Goal: Task Accomplishment & Management: Manage account settings

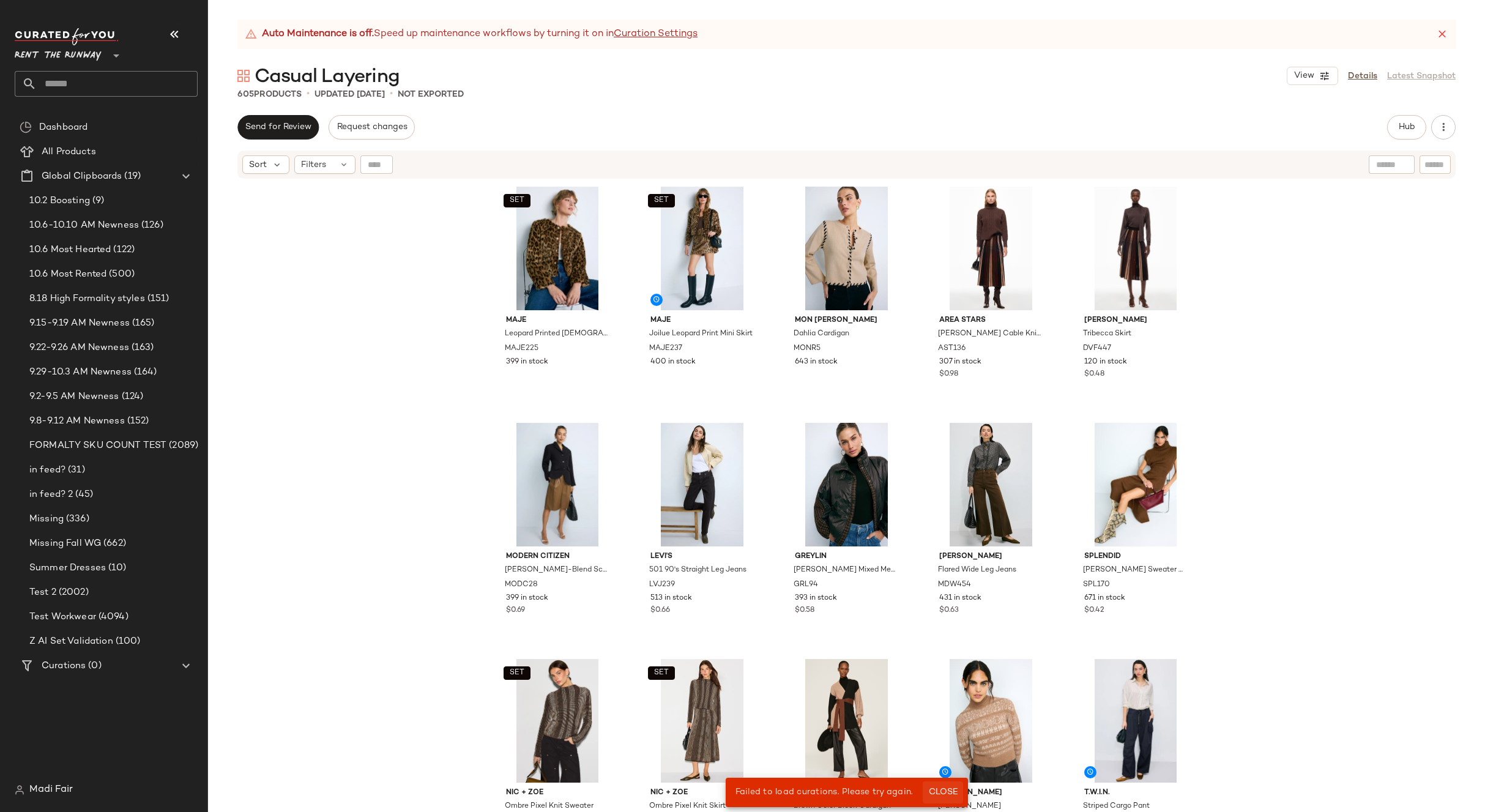
click at [953, 791] on span "Close" at bounding box center [942, 792] width 30 height 10
drag, startPoint x: 1360, startPoint y: 75, endPoint x: 1333, endPoint y: 75, distance: 27.0
click at [1360, 75] on link "Details" at bounding box center [1363, 76] width 29 height 13
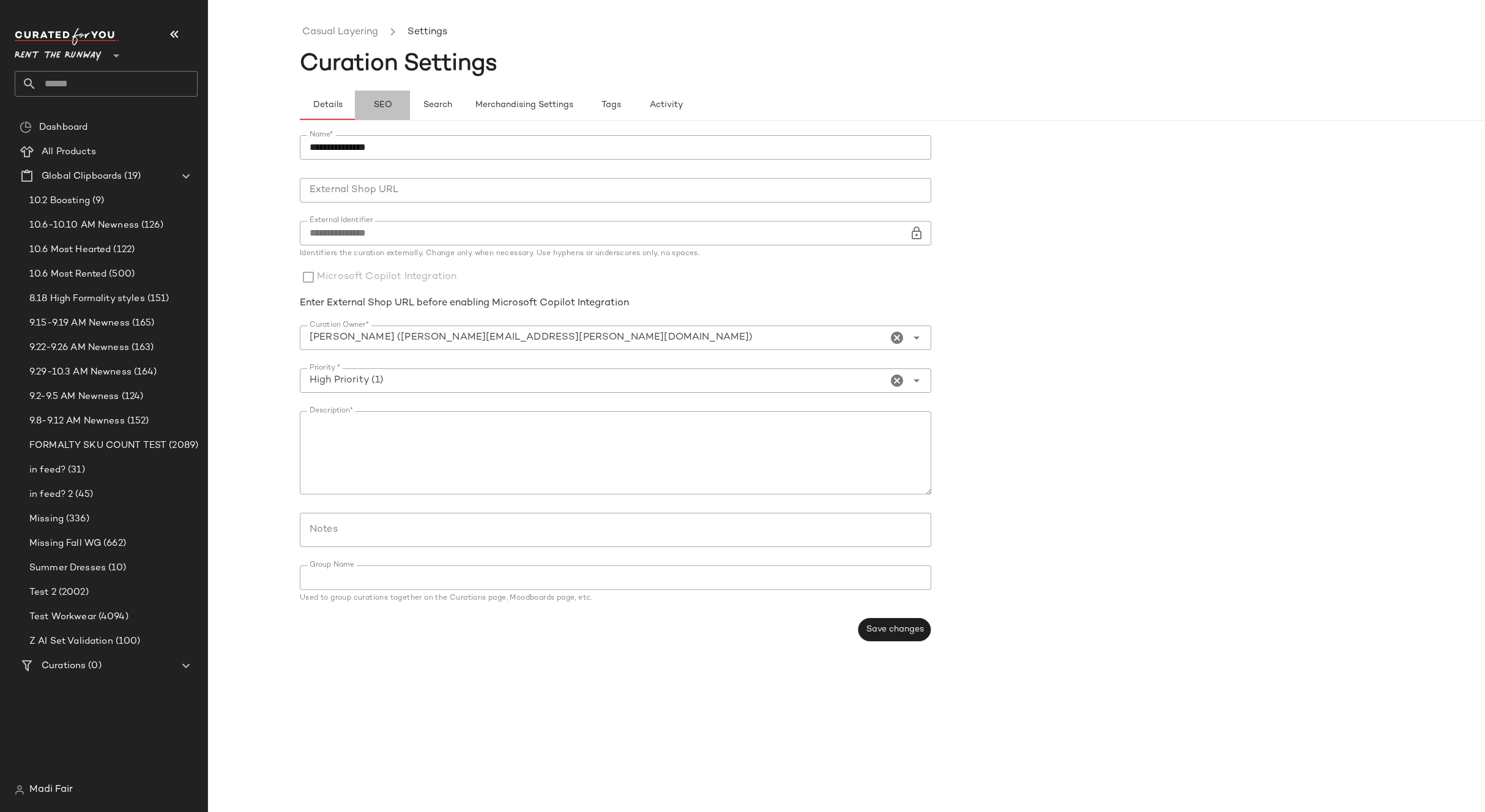
click at [390, 108] on span "SEO" at bounding box center [382, 105] width 19 height 10
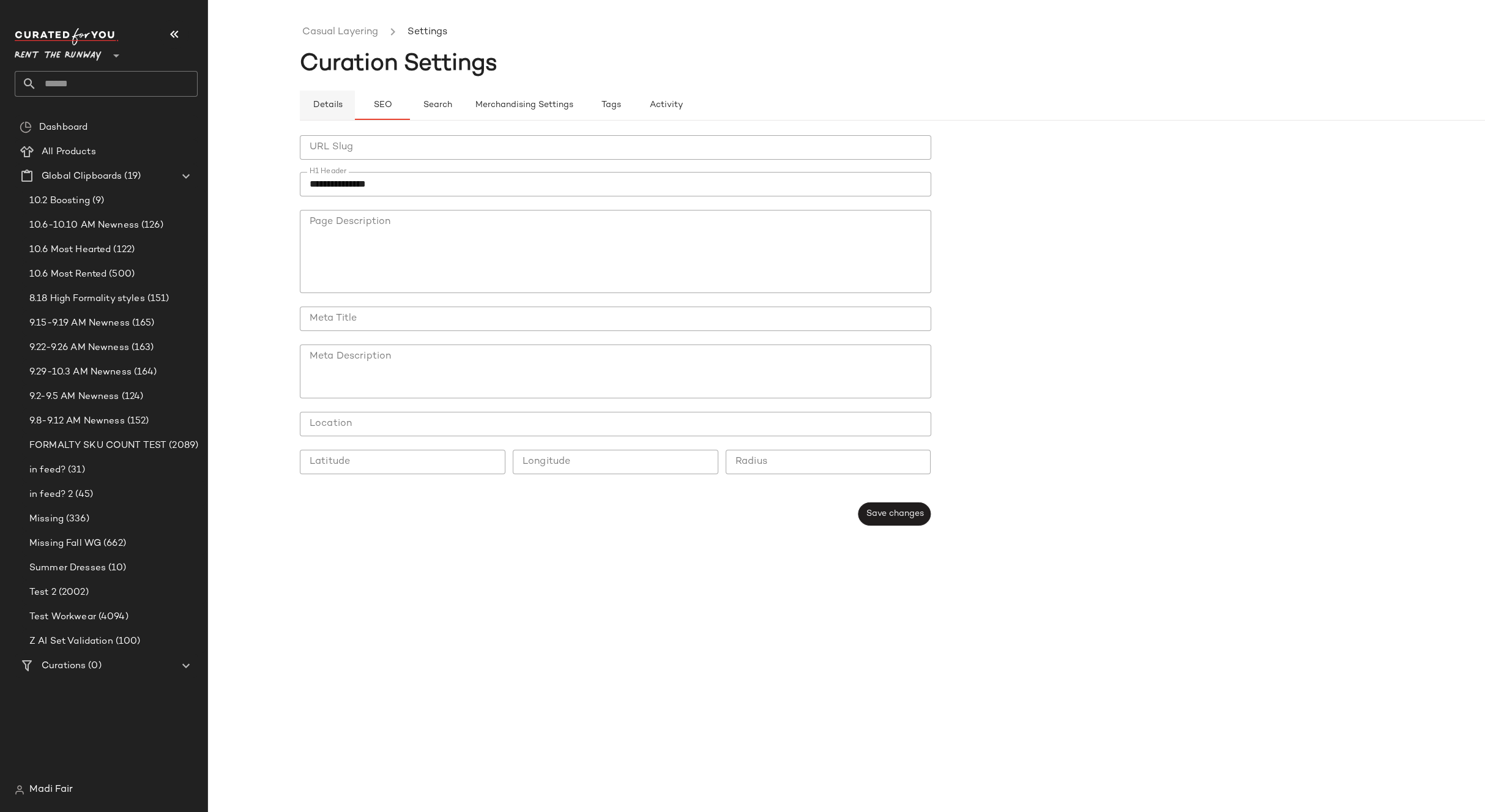
click at [332, 100] on span "Details" at bounding box center [327, 105] width 30 height 10
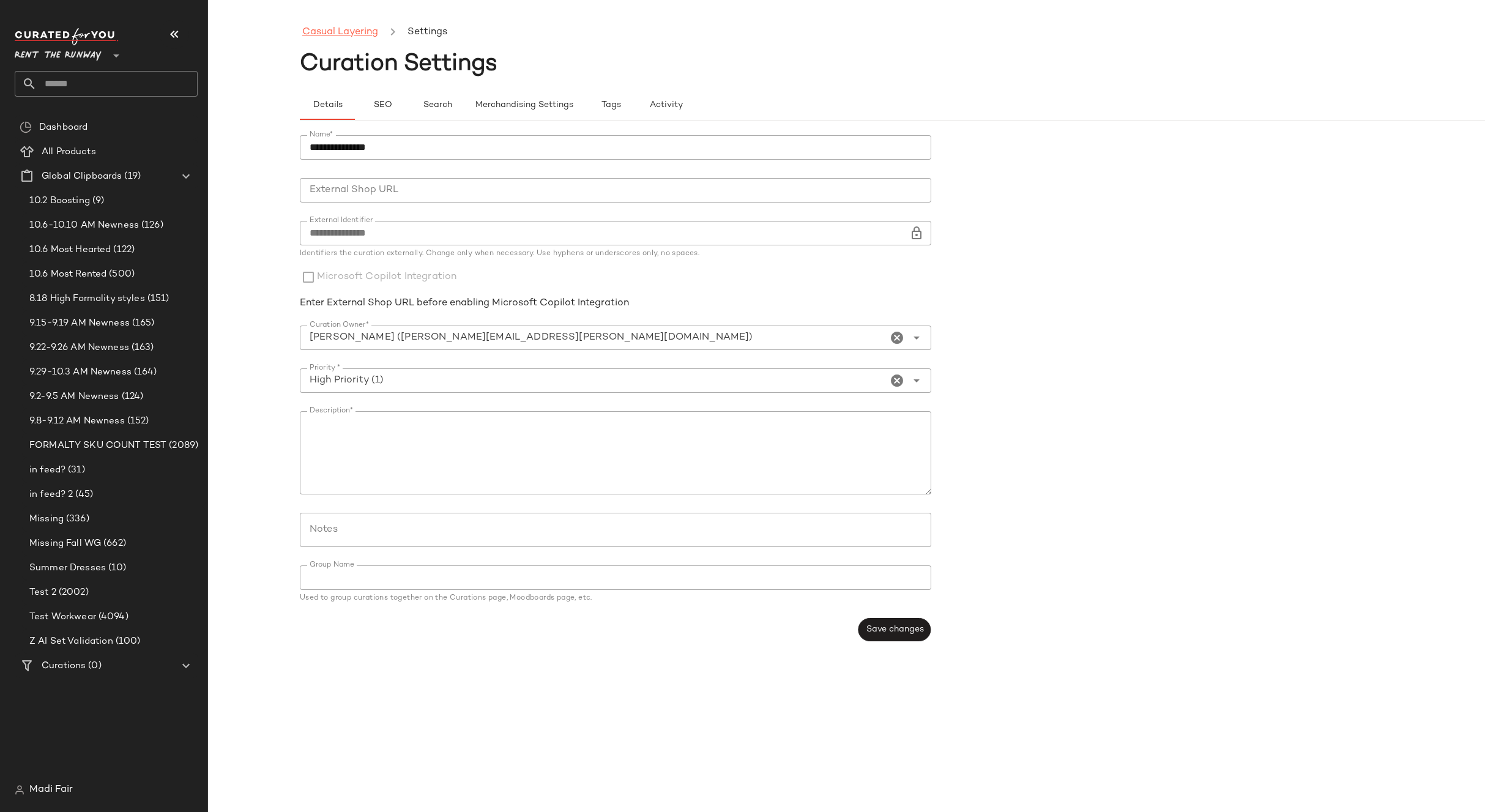
click at [339, 33] on link "Casual Layering" at bounding box center [340, 32] width 76 height 16
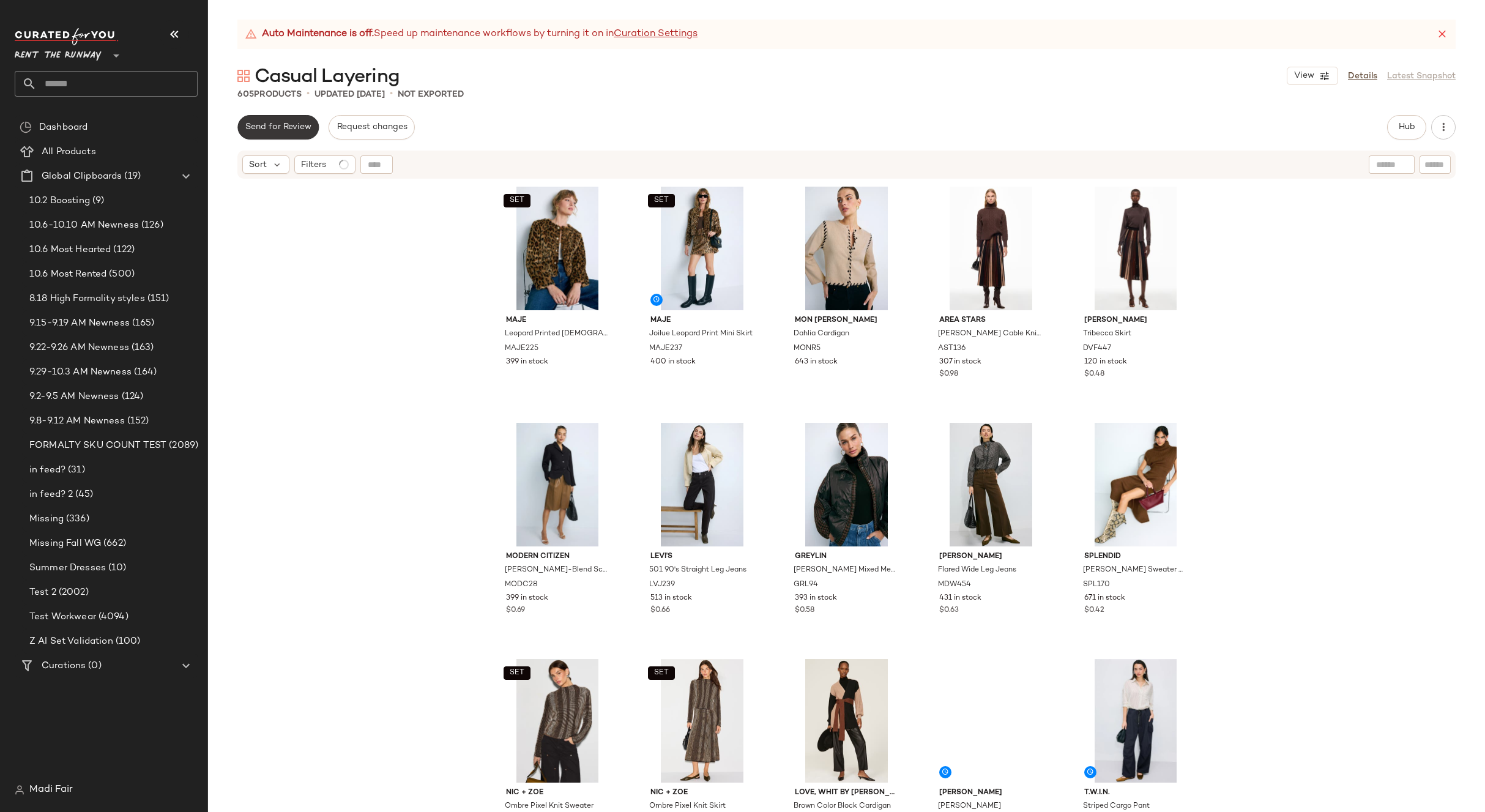
click at [283, 131] on span "Send for Review" at bounding box center [278, 127] width 66 height 10
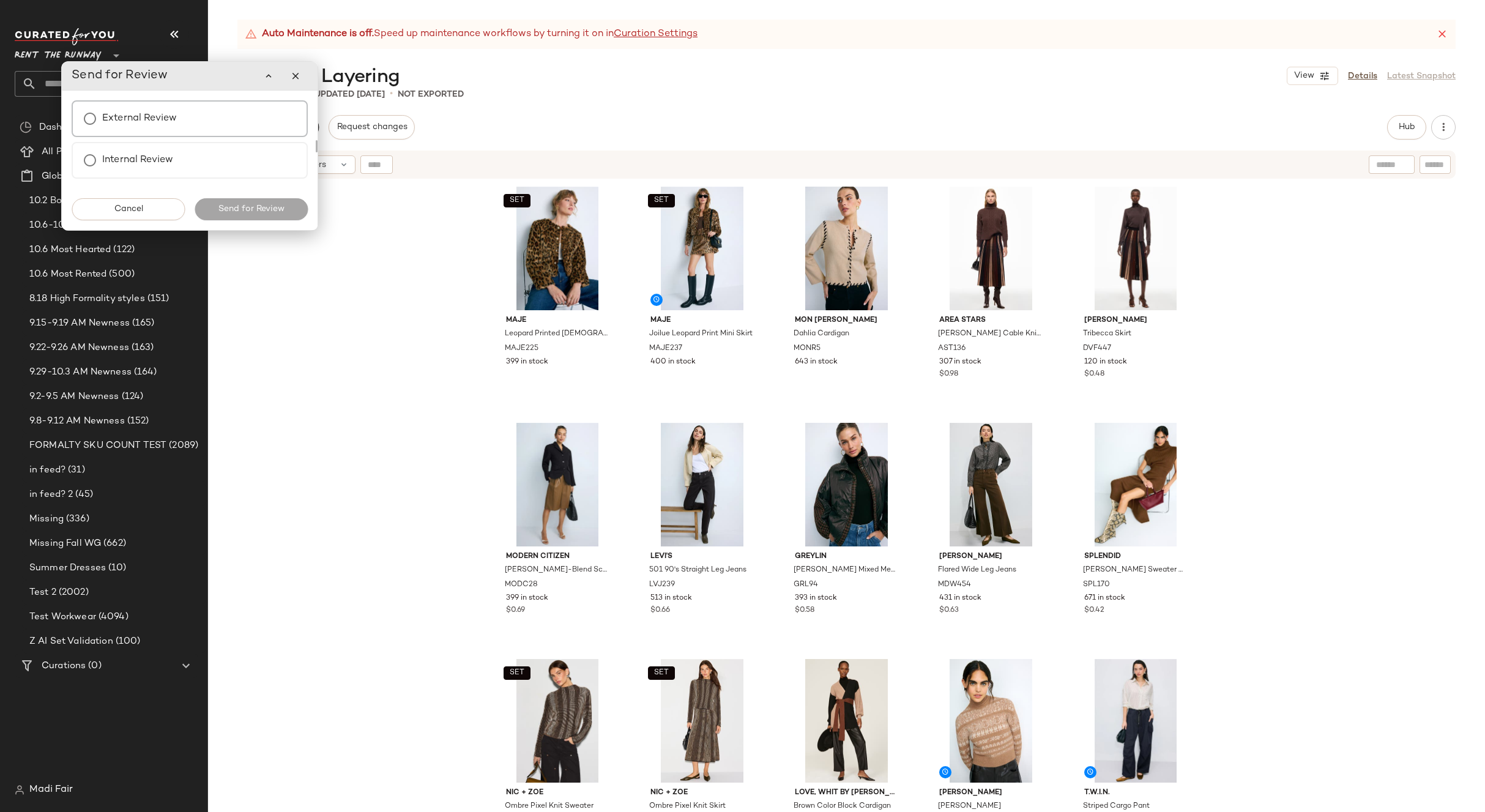
click at [151, 116] on label "External Review" at bounding box center [139, 118] width 75 height 24
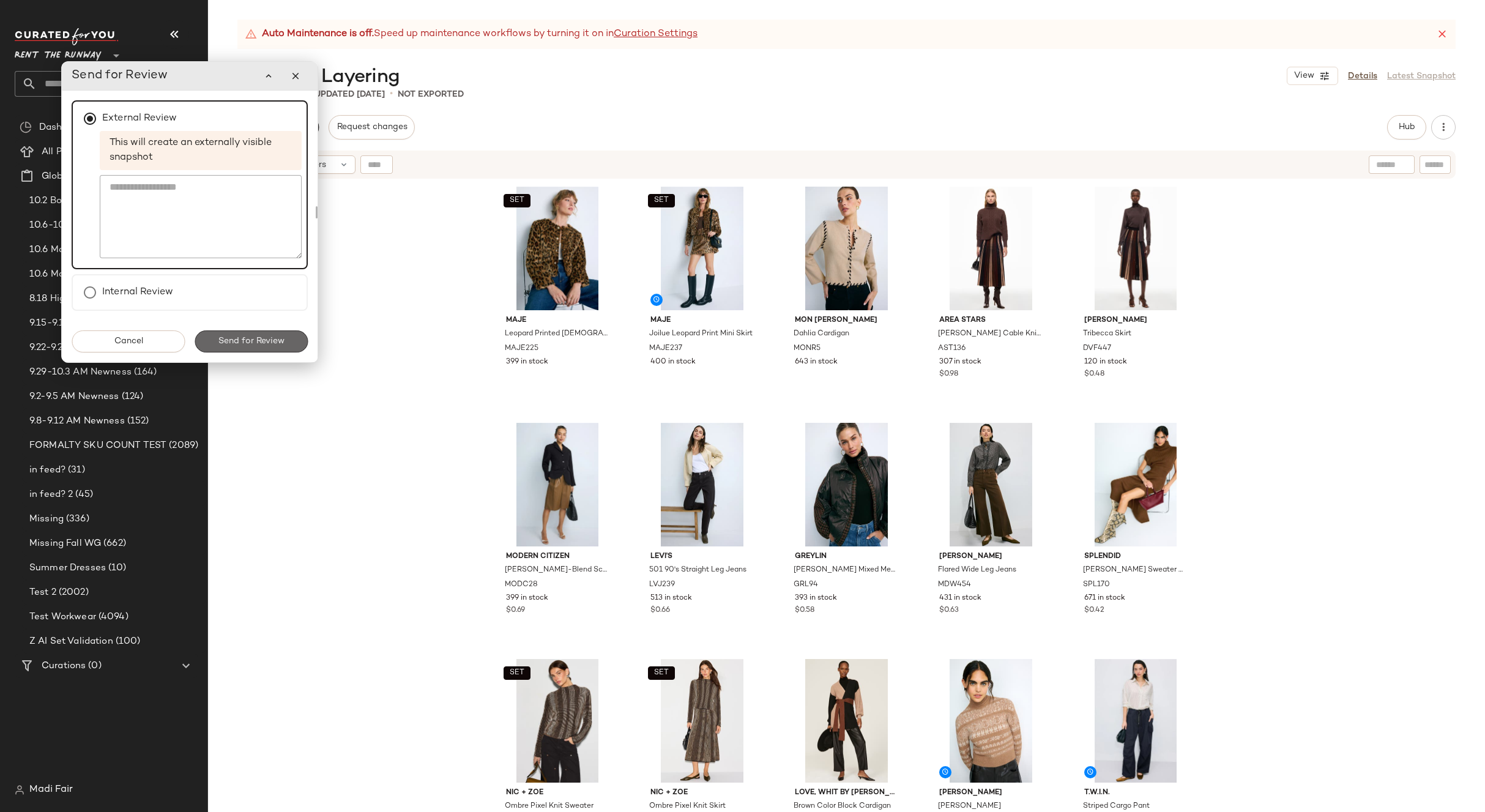
click at [256, 346] on span "Send for Review" at bounding box center [250, 341] width 66 height 10
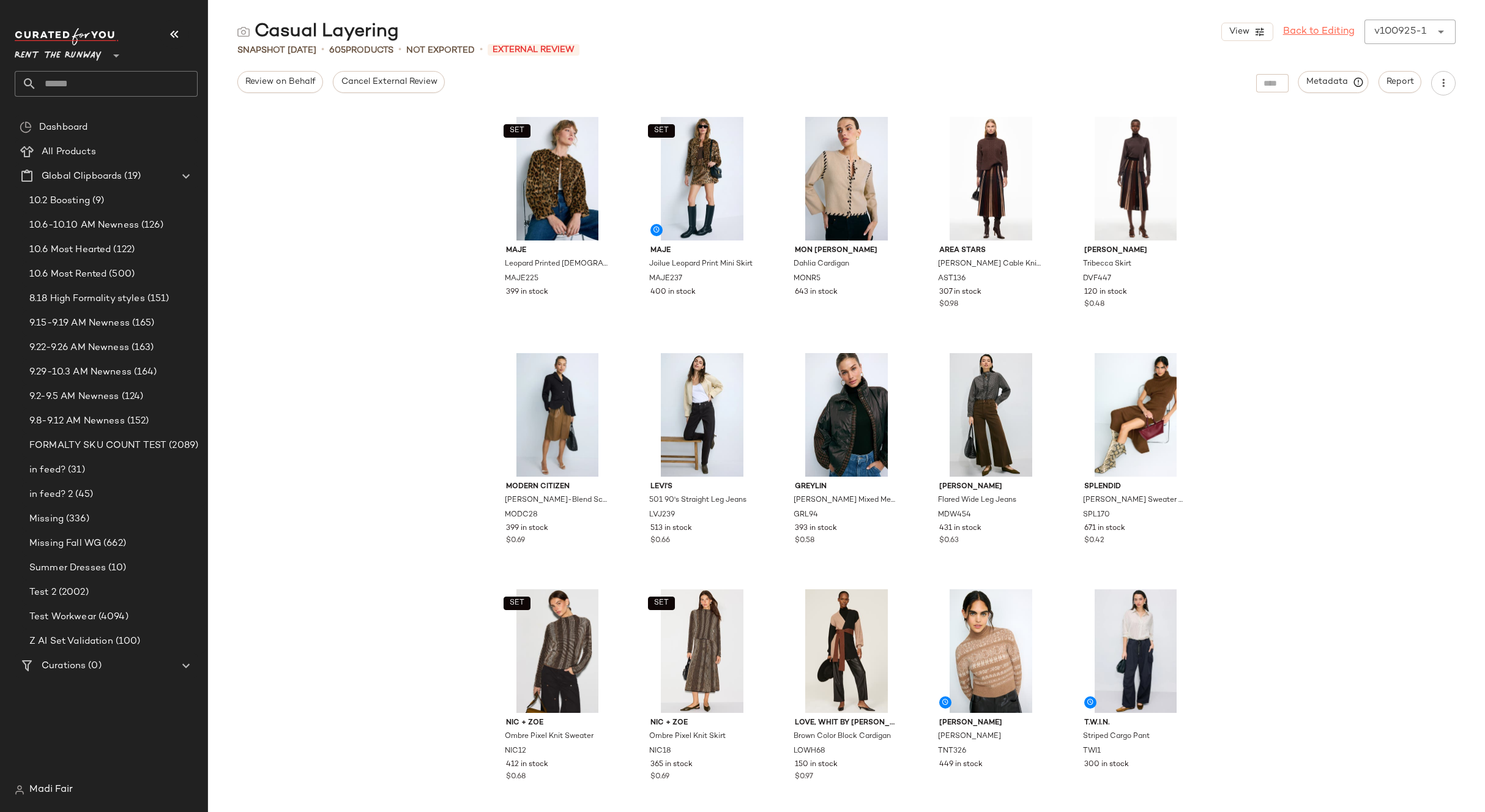
click at [1329, 31] on link "Back to Editing" at bounding box center [1319, 31] width 71 height 15
